Goal: Participate in discussion: Engage in conversation with other users on a specific topic

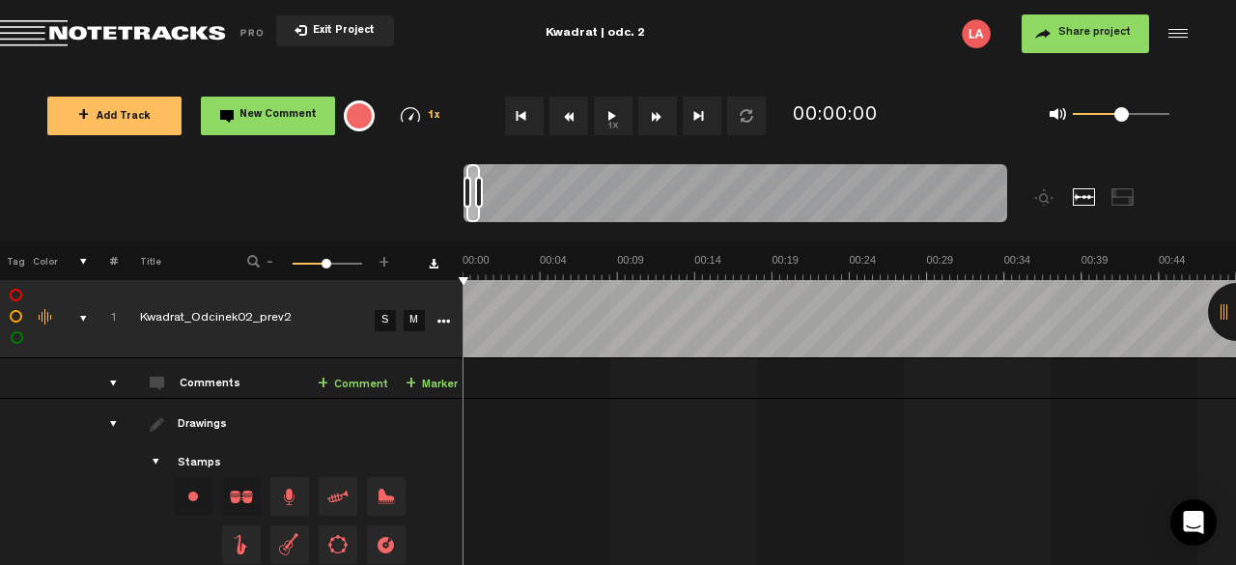
click at [612, 116] on button "1x" at bounding box center [613, 116] width 39 height 39
click at [336, 385] on link "+ Comment" at bounding box center [353, 385] width 70 height 22
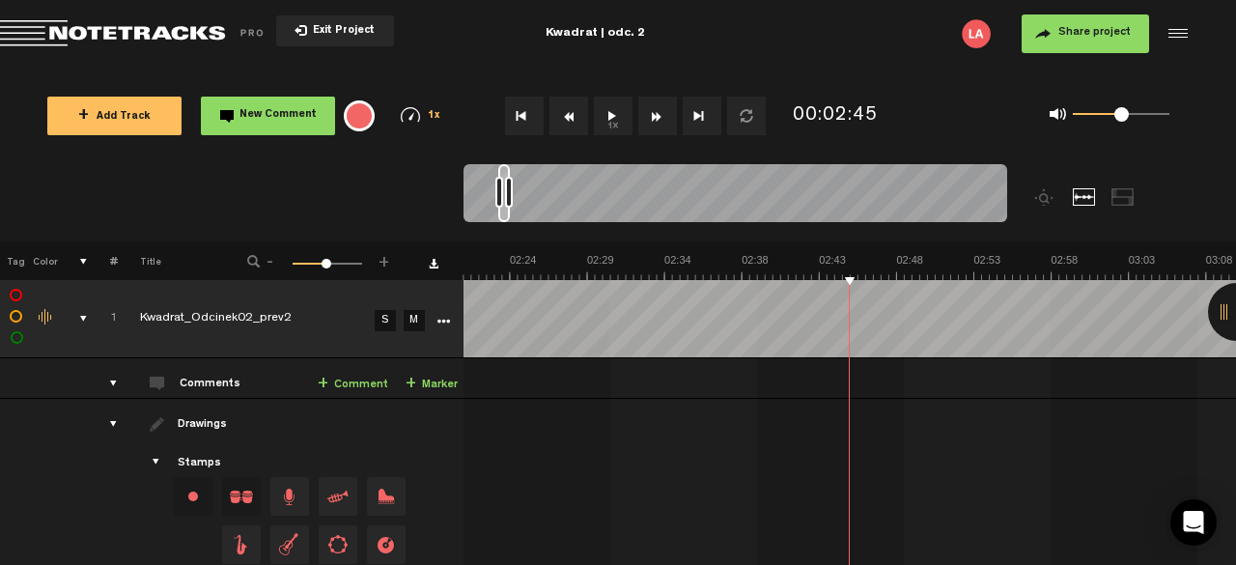
scroll to position [0, 2196]
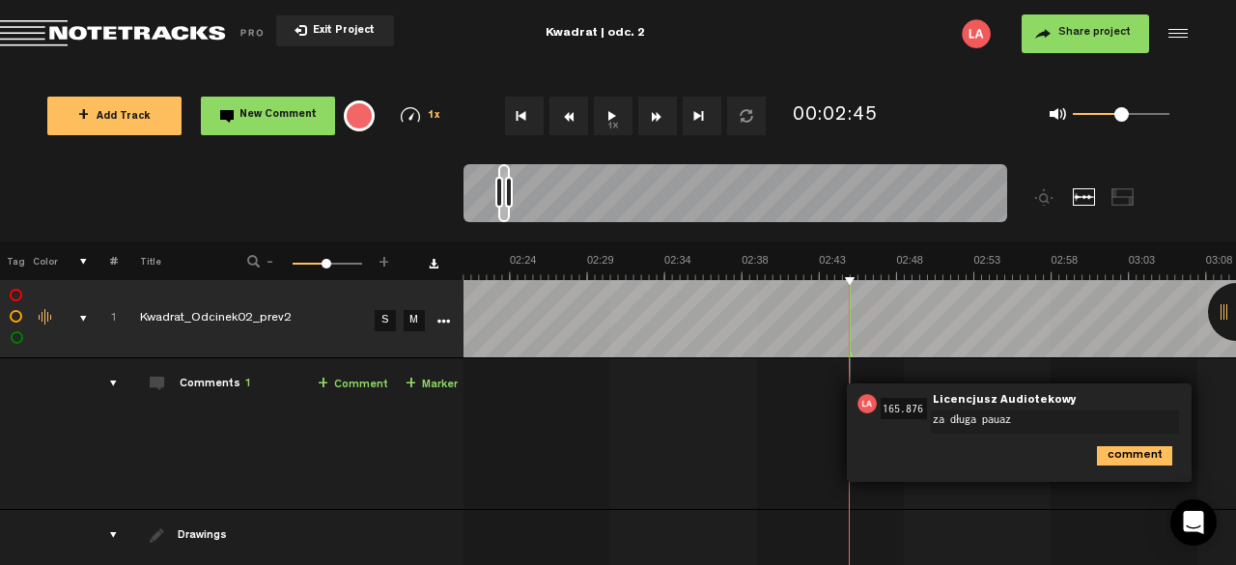
type textarea "za długa pauaza"
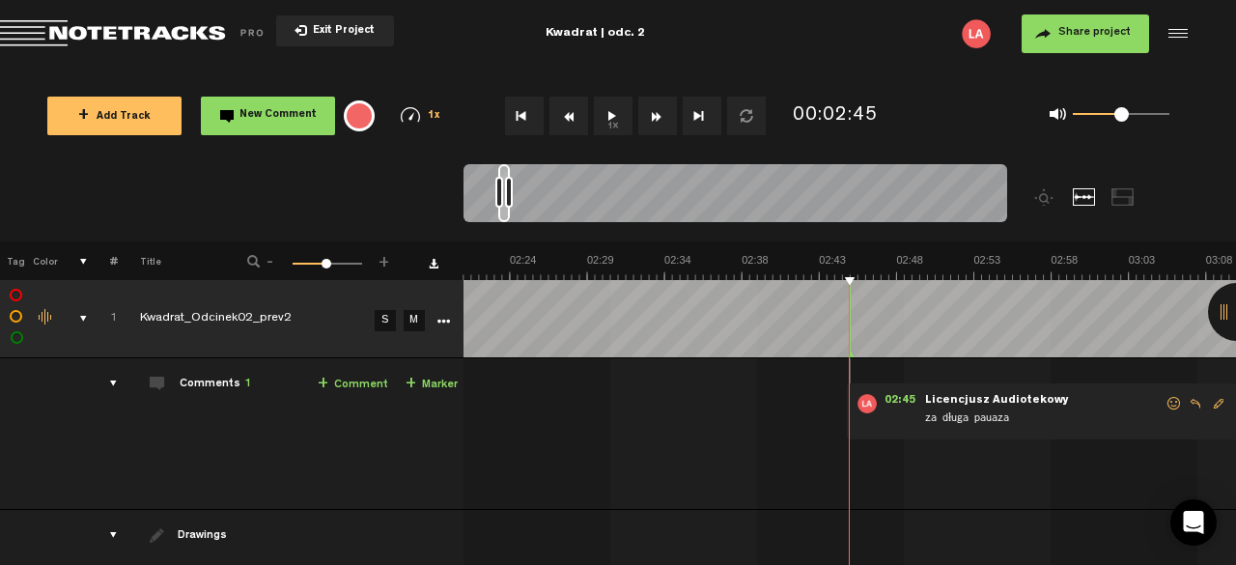
click at [613, 117] on button "1x" at bounding box center [613, 116] width 39 height 39
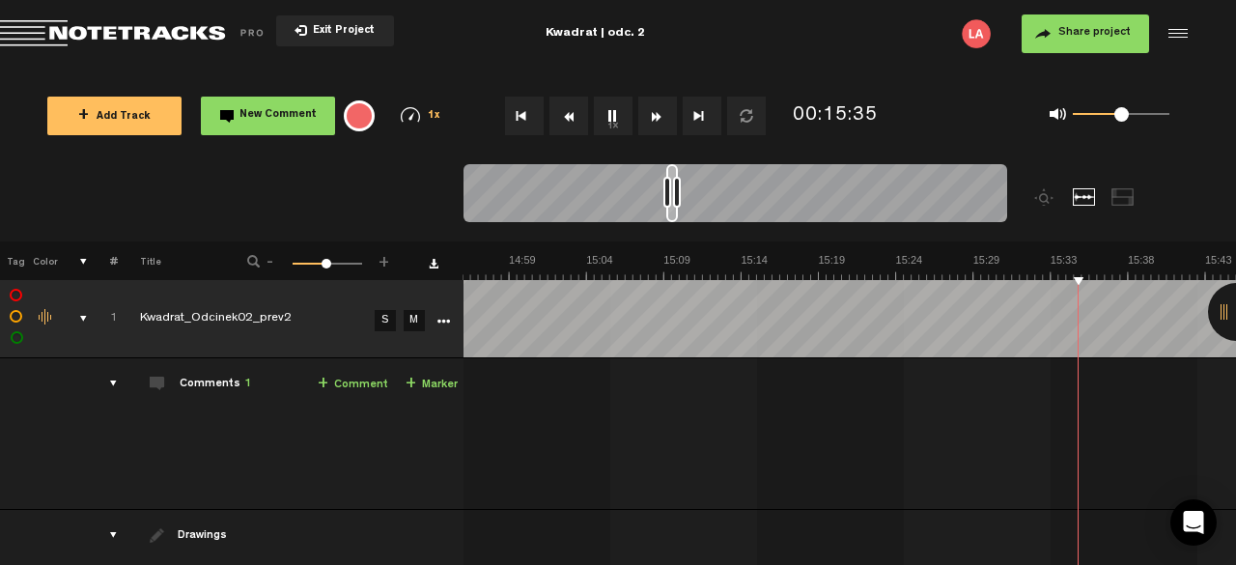
scroll to position [0, 13954]
click at [569, 113] on button "Rewind" at bounding box center [568, 116] width 39 height 39
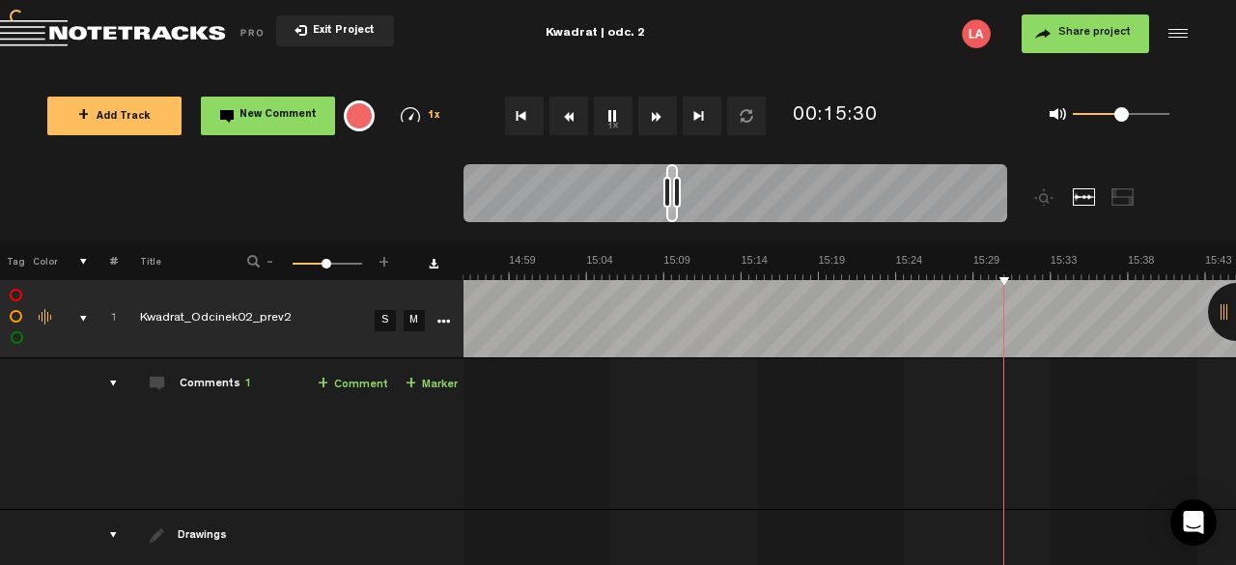
click at [569, 113] on button "Rewind" at bounding box center [568, 116] width 39 height 39
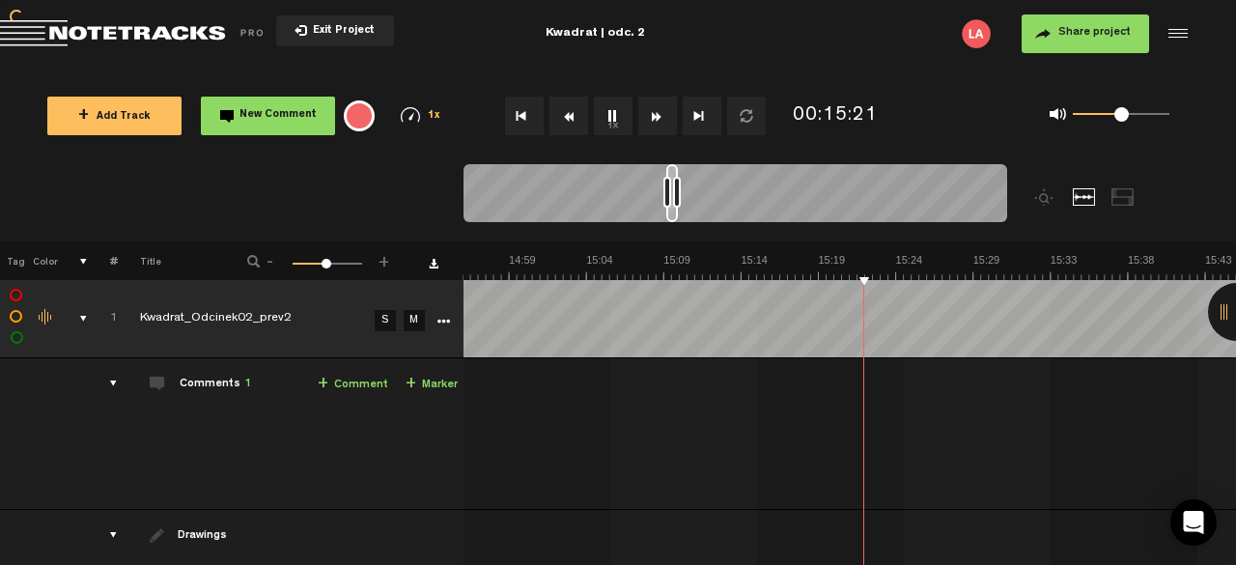
click at [569, 113] on button "Rewind" at bounding box center [568, 116] width 39 height 39
click at [355, 382] on link "+ Comment" at bounding box center [353, 385] width 70 height 22
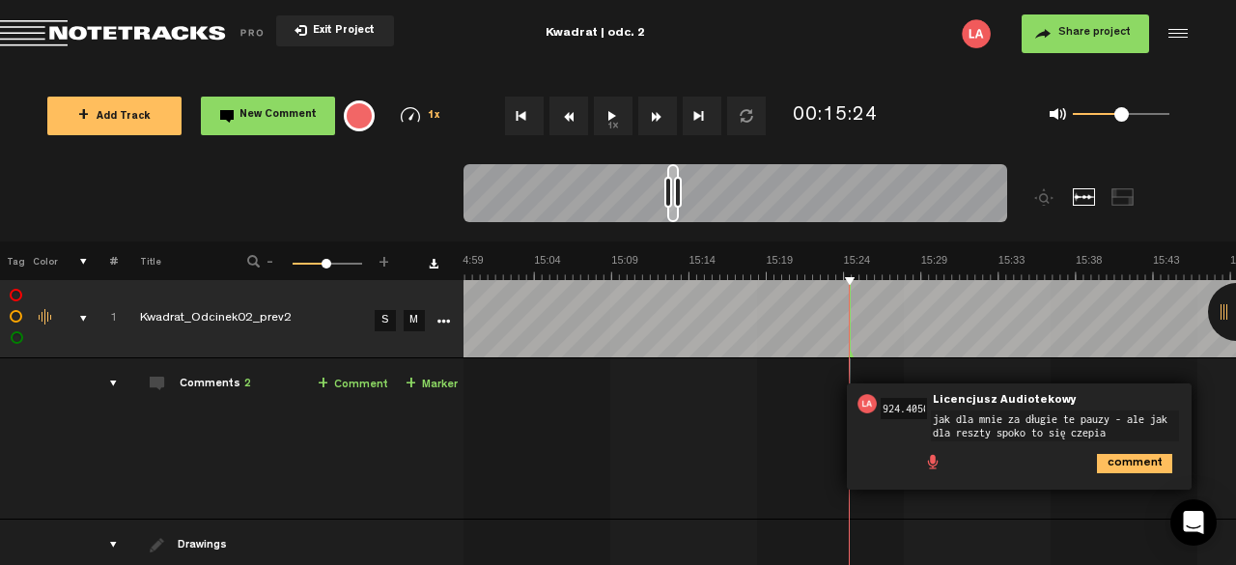
type textarea "jak dla mnie za długie te pauzy - ale jak dla reszty spoko to się czepiam"
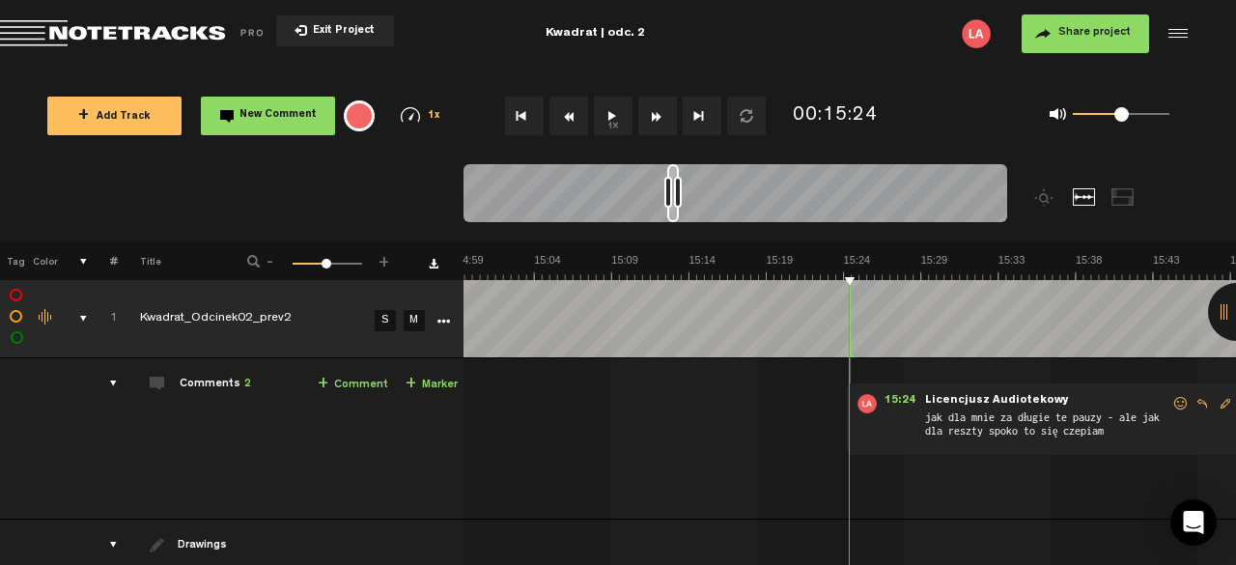
click at [610, 120] on button "1x" at bounding box center [613, 116] width 39 height 39
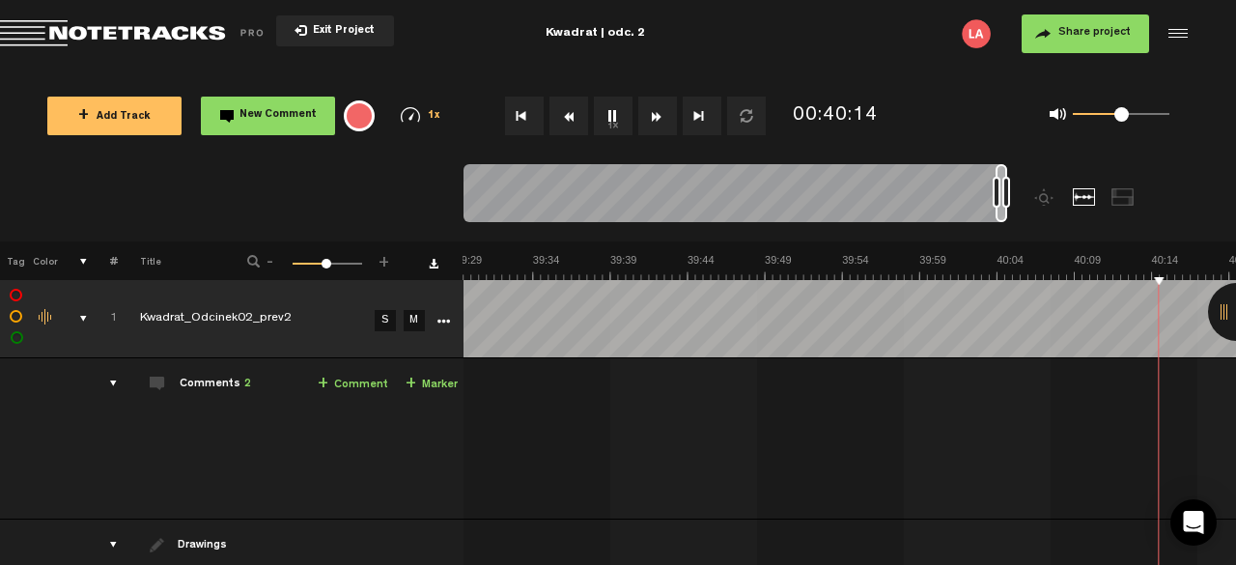
scroll to position [0, 37213]
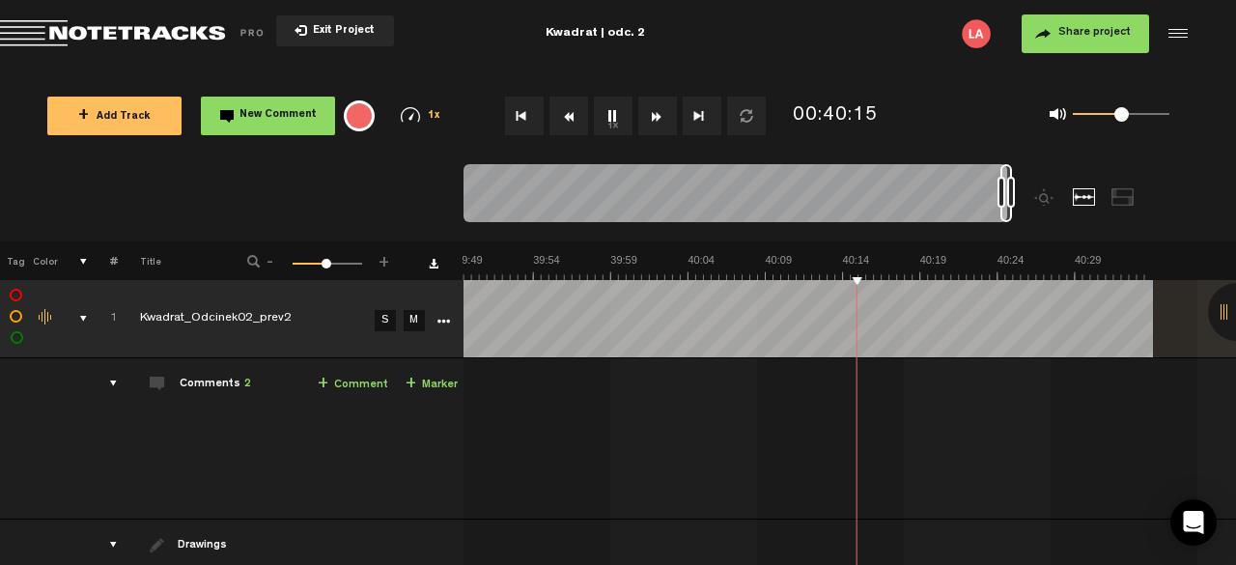
click at [605, 116] on button "1x" at bounding box center [613, 116] width 39 height 39
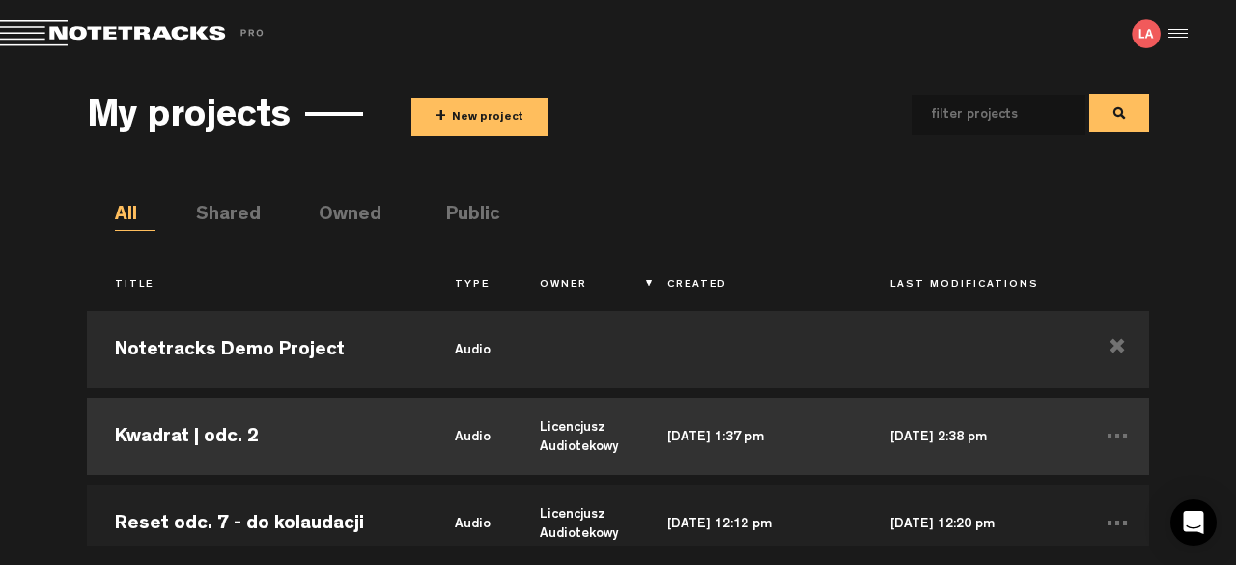
click at [336, 436] on td "Kwadrat | odc. 2" at bounding box center [257, 436] width 340 height 87
